Goal: Download file/media

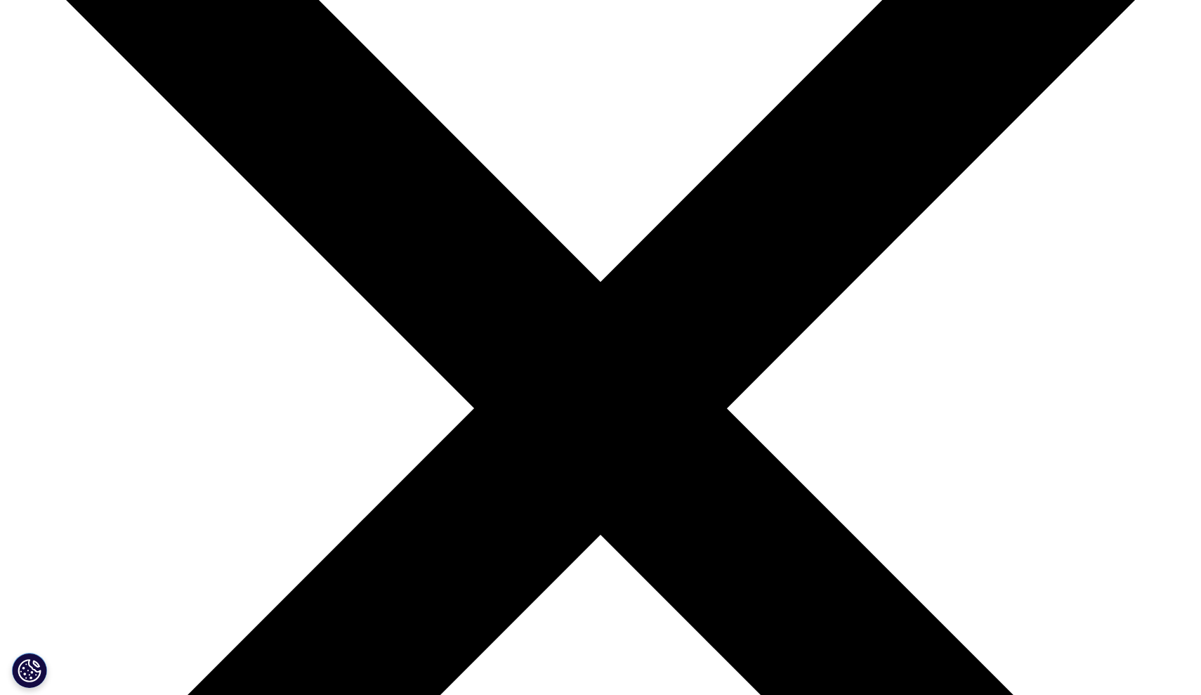
scroll to position [216, 0]
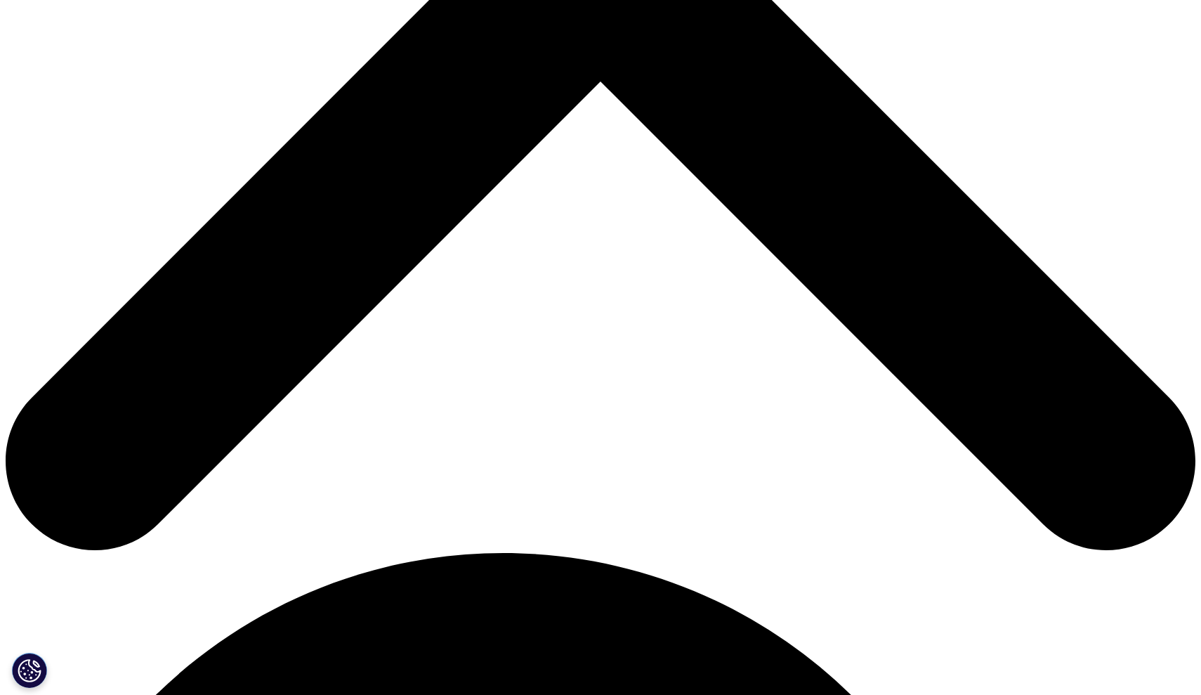
scroll to position [608, 0]
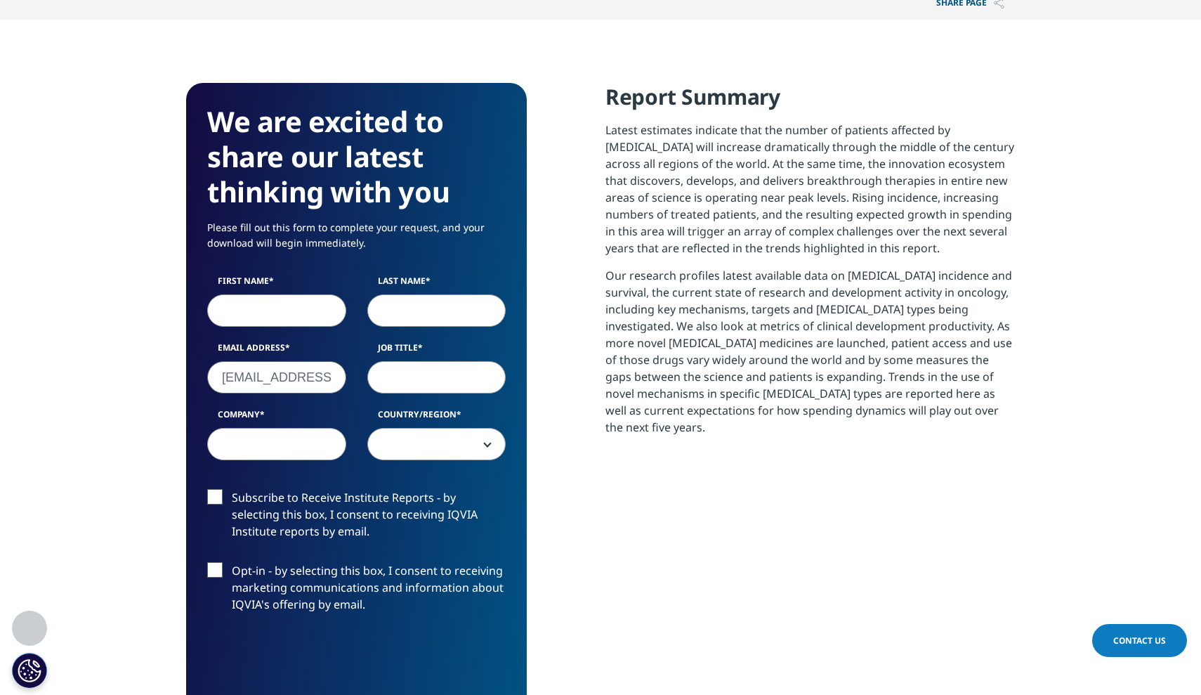
type input "[EMAIL_ADDRESS][DOMAIN_NAME]"
click at [292, 448] on input "Company" at bounding box center [276, 444] width 139 height 32
click at [287, 317] on input "First Name" at bounding box center [276, 310] width 139 height 32
type input "Joy"
type input "[PERSON_NAME]"
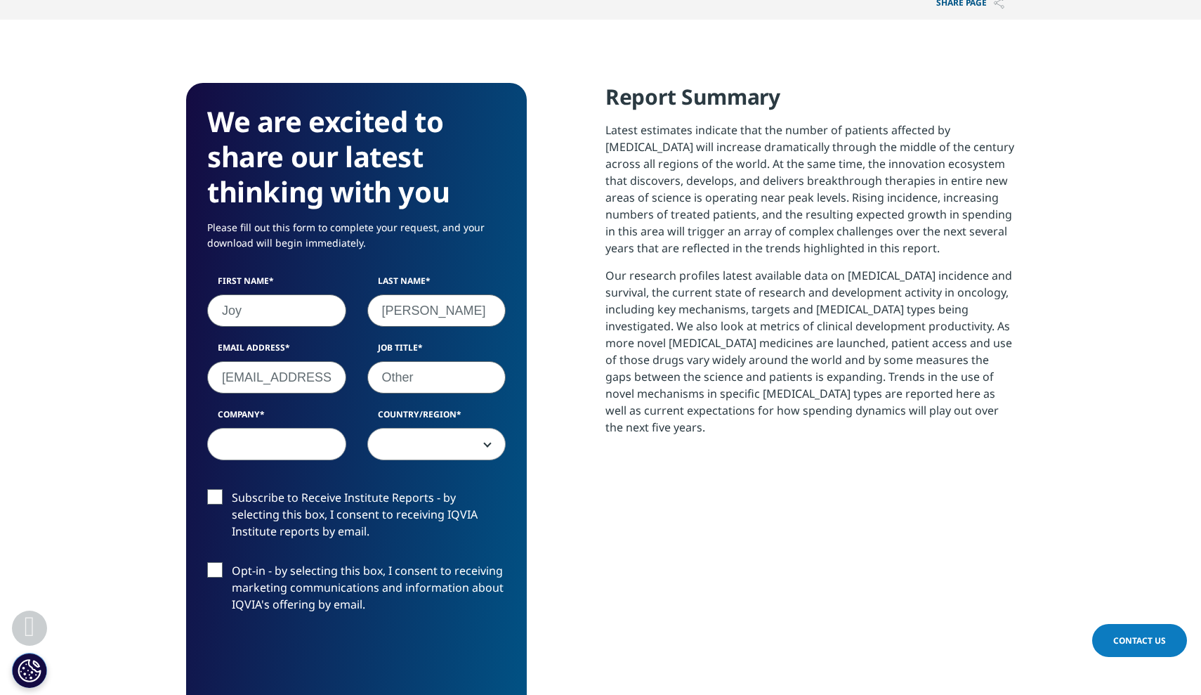
type input "Other"
click at [313, 450] on input "Company" at bounding box center [276, 444] width 139 height 32
type input "Other"
click at [445, 447] on span at bounding box center [437, 444] width 138 height 32
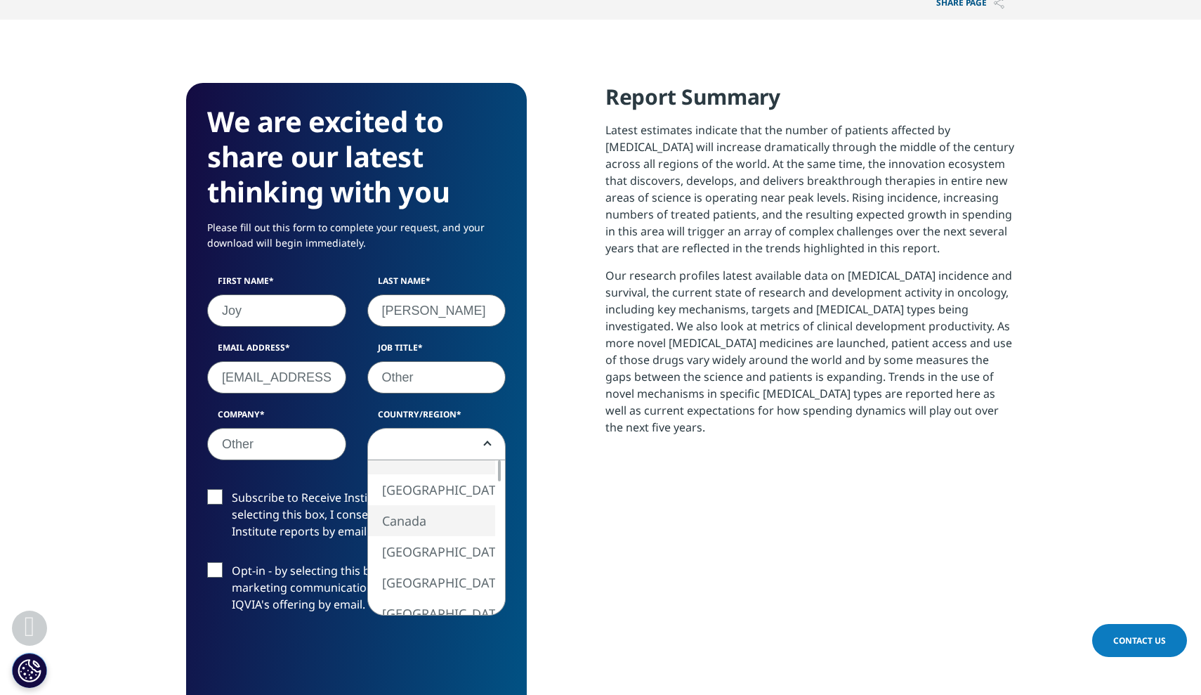
select select "Canada"
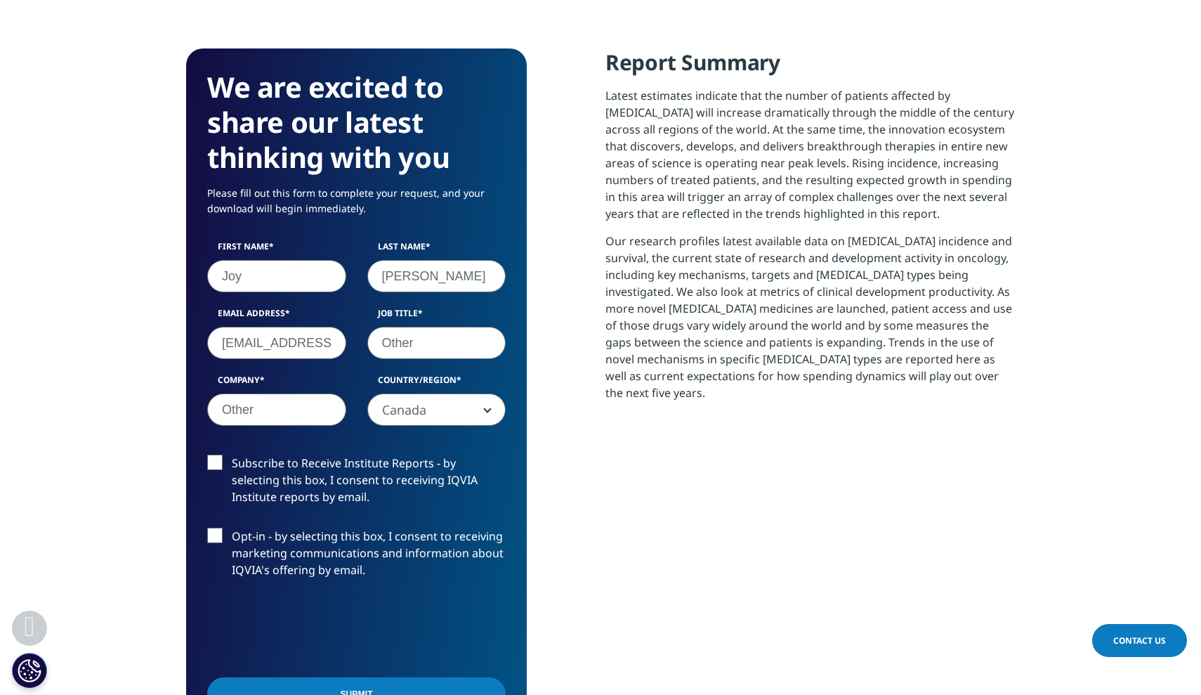
scroll to position [690, 0]
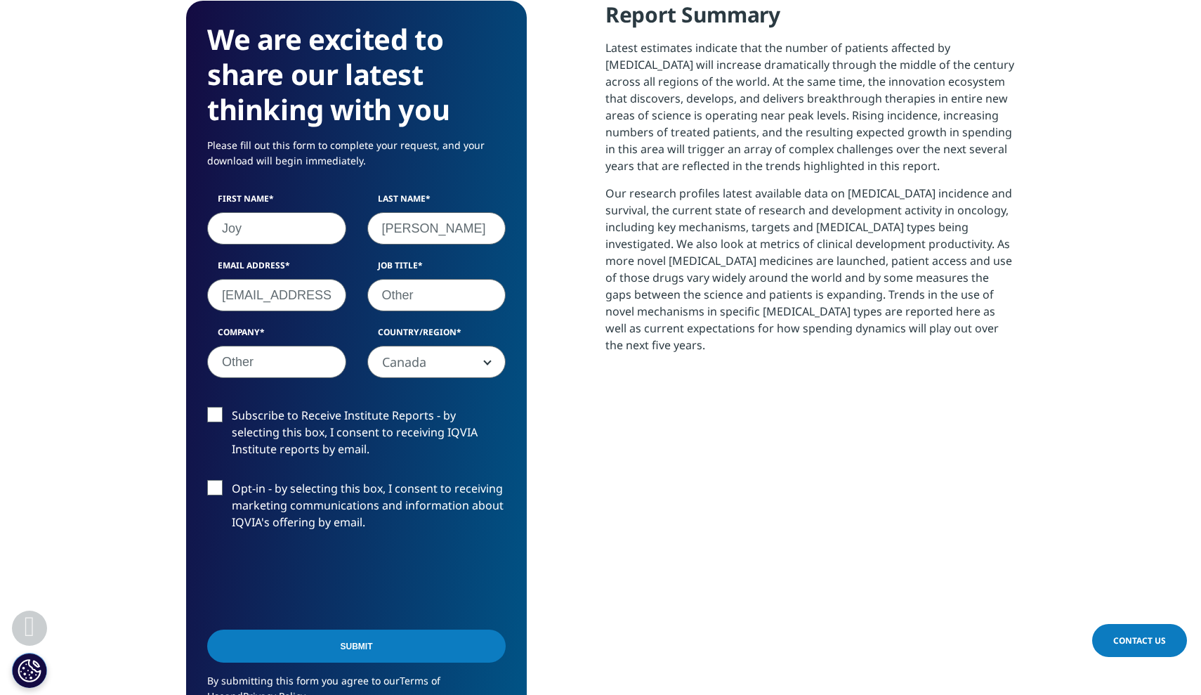
click at [336, 645] on input "Submit" at bounding box center [356, 645] width 298 height 33
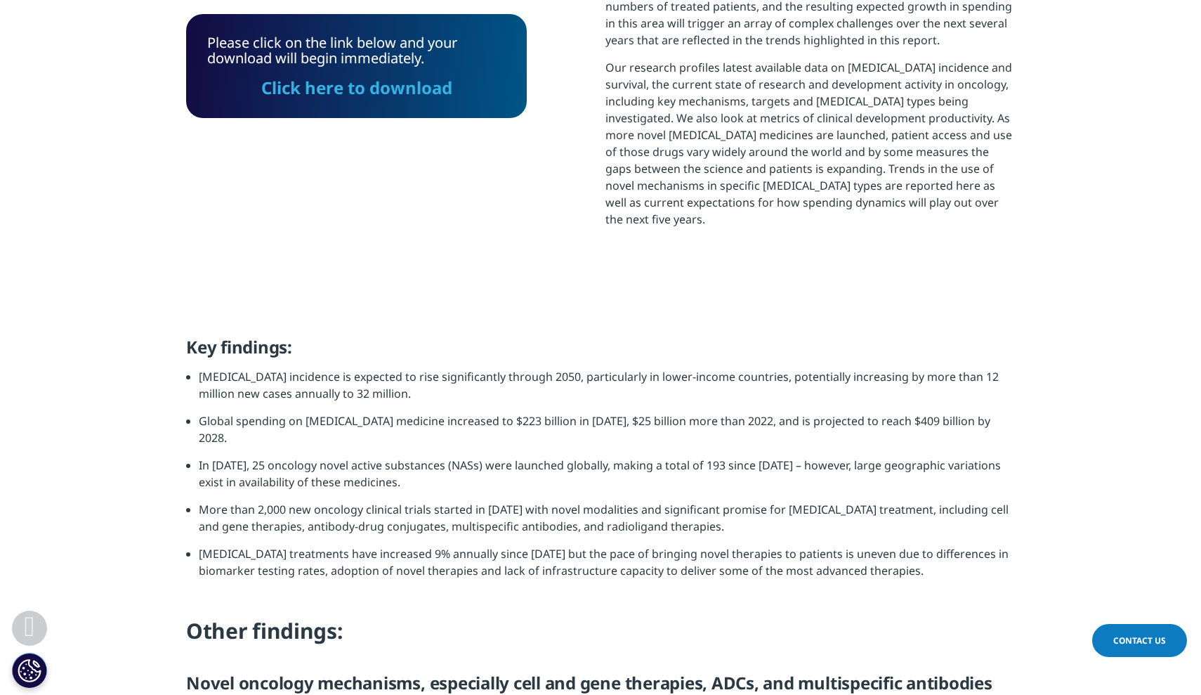
scroll to position [813, 0]
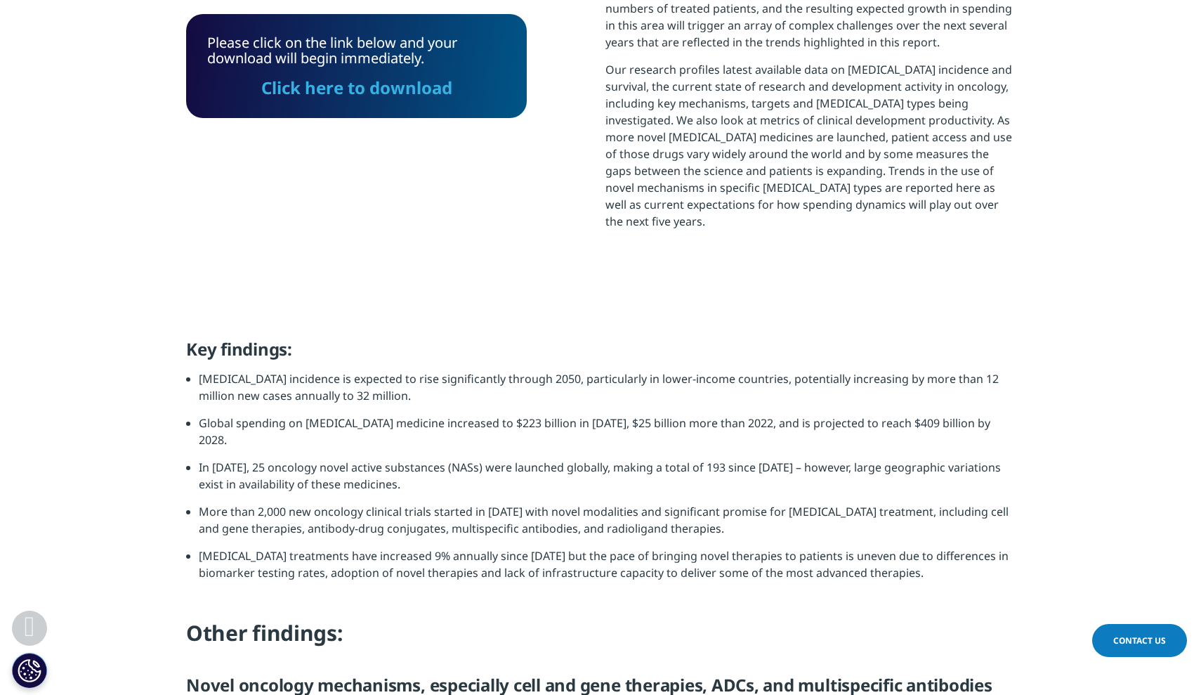
click at [345, 88] on link "Click here to download" at bounding box center [356, 87] width 191 height 23
